Goal: Find specific page/section: Find specific page/section

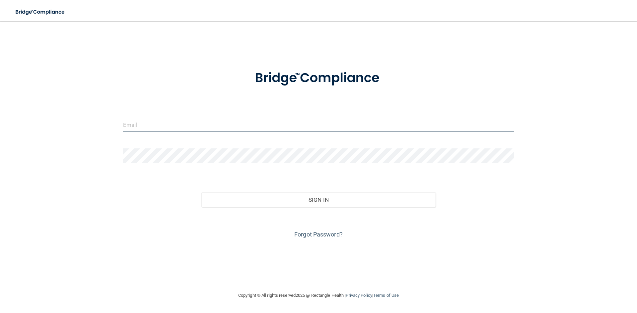
click at [143, 124] on input "email" at bounding box center [318, 124] width 391 height 15
type input "[EMAIL_ADDRESS][DOMAIN_NAME]"
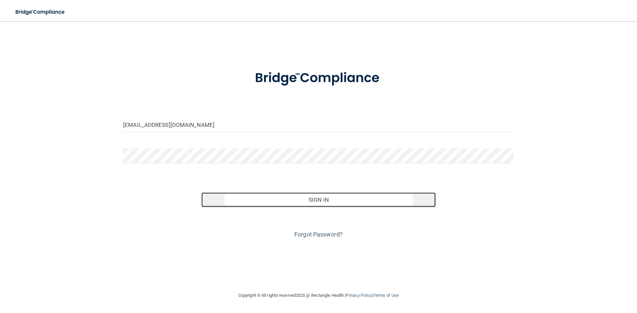
click at [300, 203] on button "Sign In" at bounding box center [318, 200] width 234 height 15
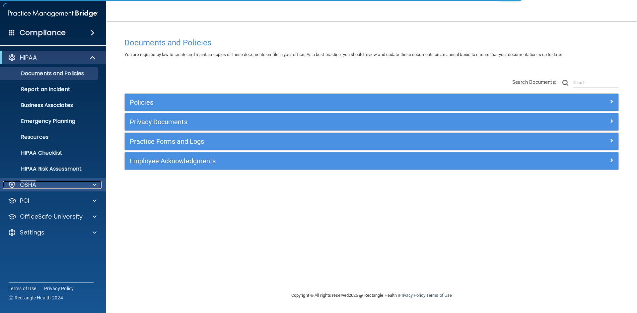
click at [91, 182] on div at bounding box center [93, 185] width 17 height 8
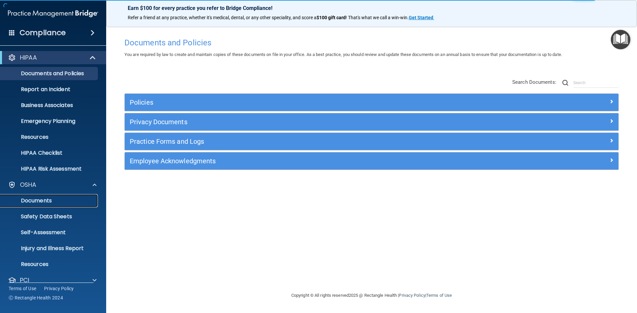
click at [64, 200] on p "Documents" at bounding box center [49, 201] width 91 height 7
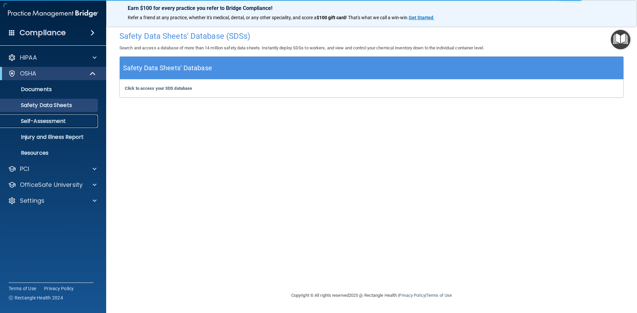
click at [71, 124] on link "Self-Assessment" at bounding box center [45, 121] width 104 height 13
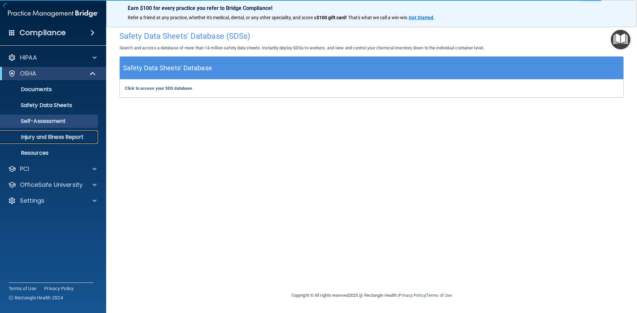
click at [74, 135] on p "Injury and Illness Report" at bounding box center [49, 137] width 91 height 7
